Goal: Register for event/course: Register for event/course

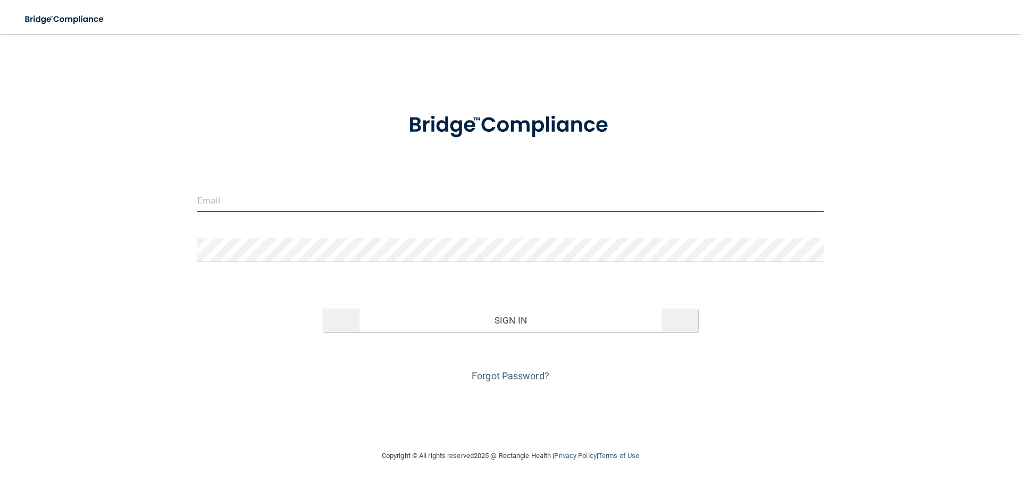
type input "[EMAIL_ADDRESS][DOMAIN_NAME]"
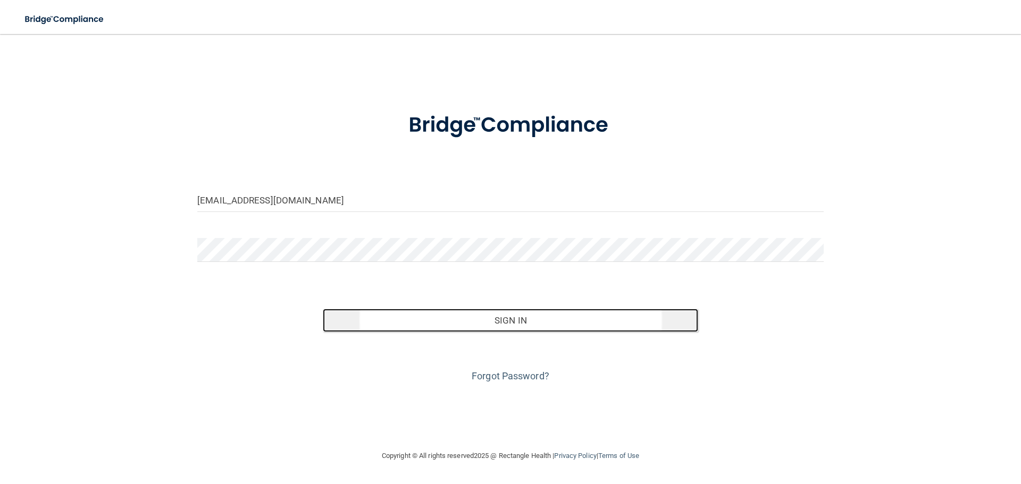
click at [474, 327] on button "Sign In" at bounding box center [511, 320] width 376 height 23
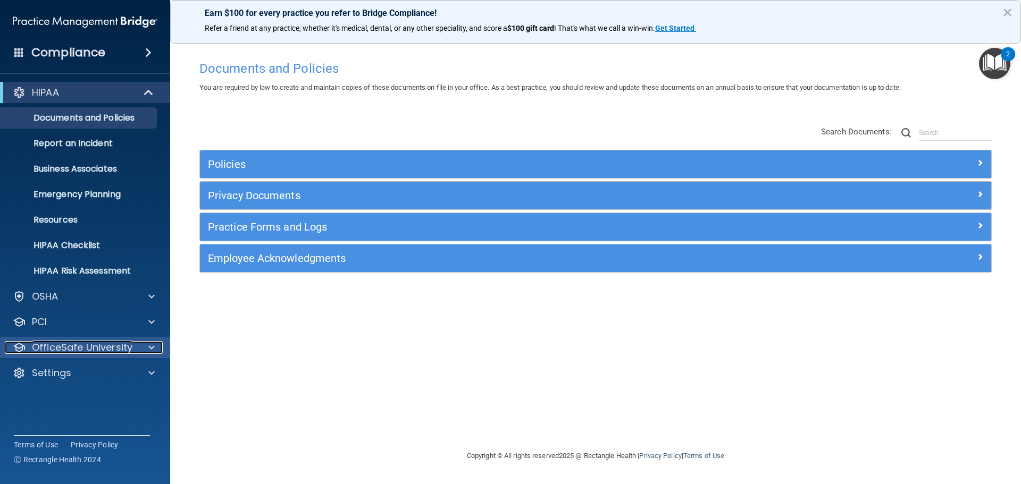
click at [144, 349] on div at bounding box center [150, 347] width 27 height 13
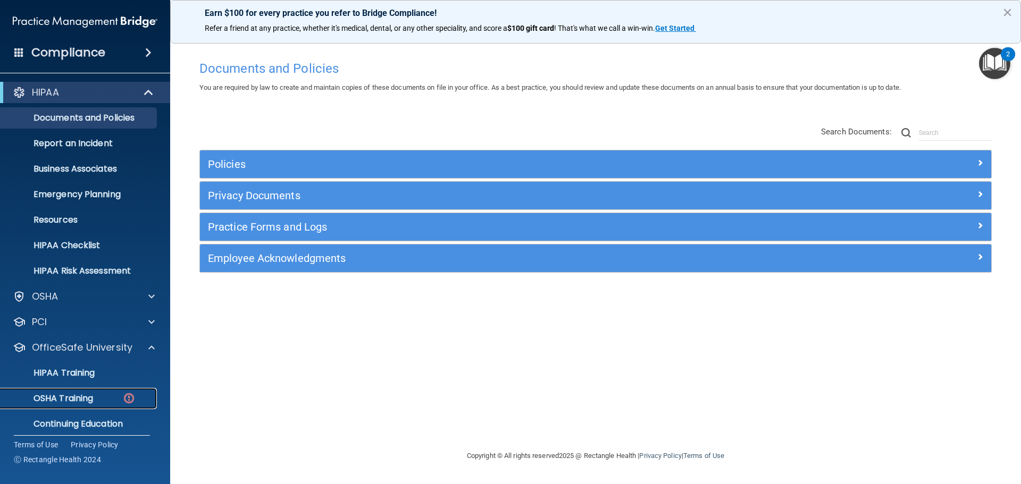
click at [93, 394] on p "OSHA Training" at bounding box center [50, 398] width 86 height 11
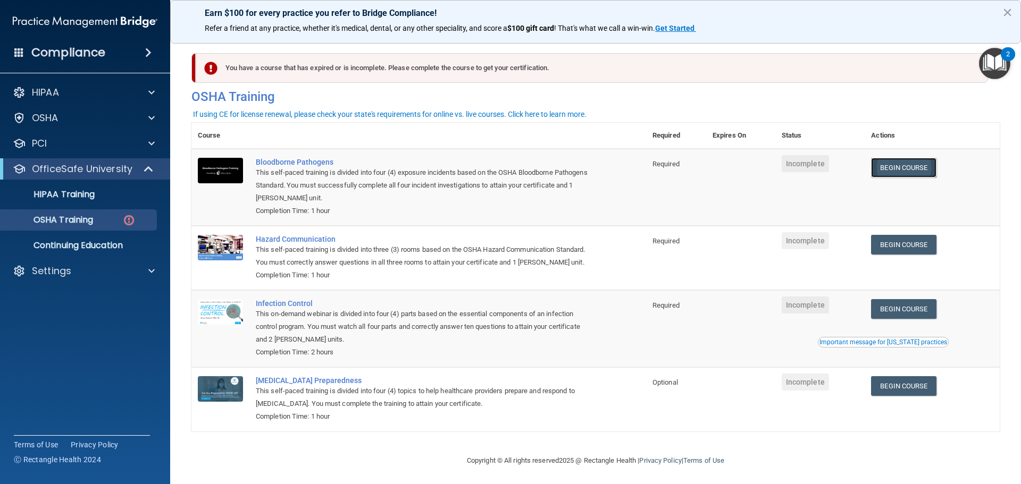
click at [910, 170] on link "Begin Course" at bounding box center [903, 168] width 65 height 20
